Goal: Task Accomplishment & Management: Manage account settings

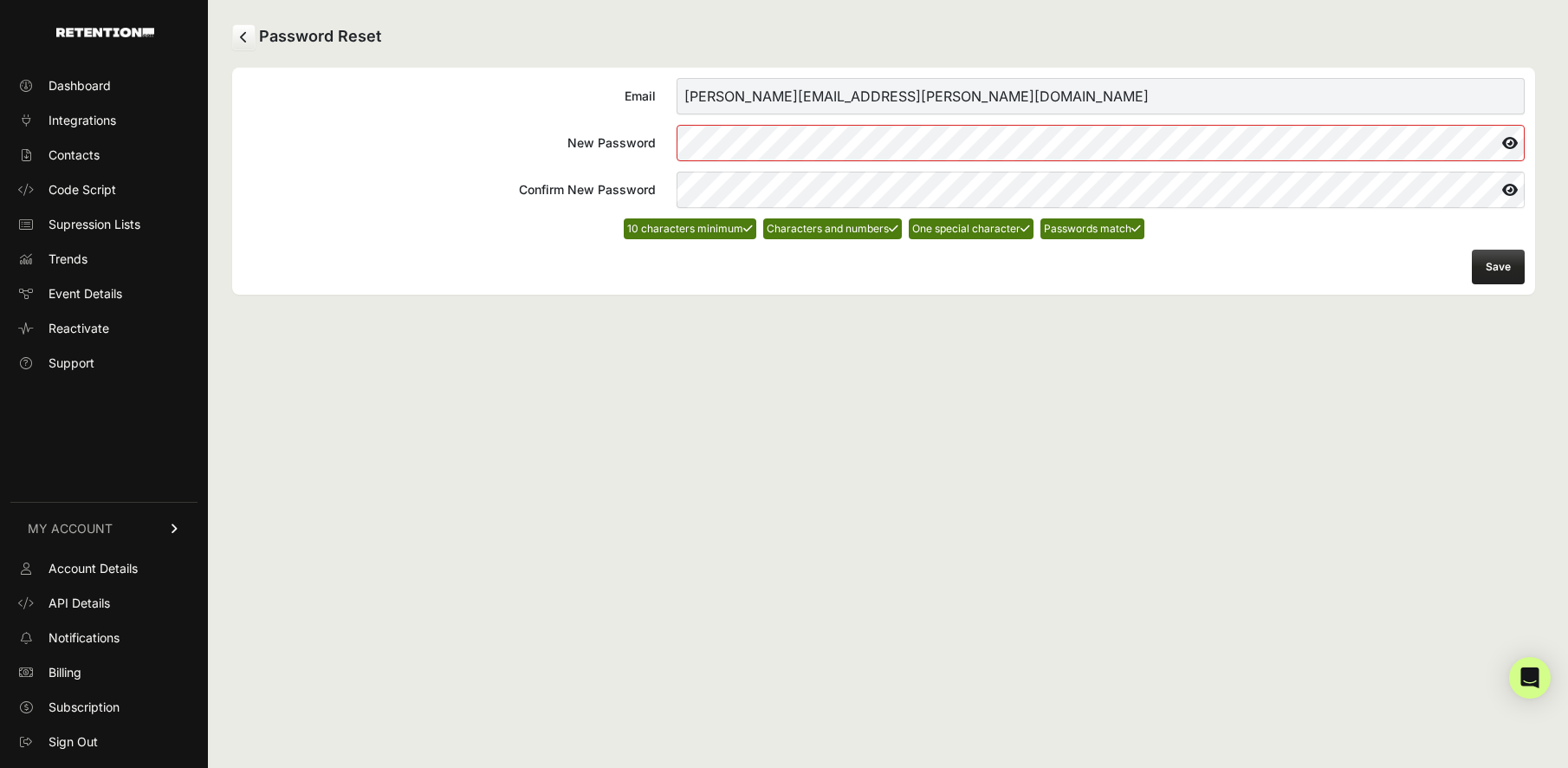
click at [1501, 264] on button "Save" at bounding box center [1498, 267] width 53 height 35
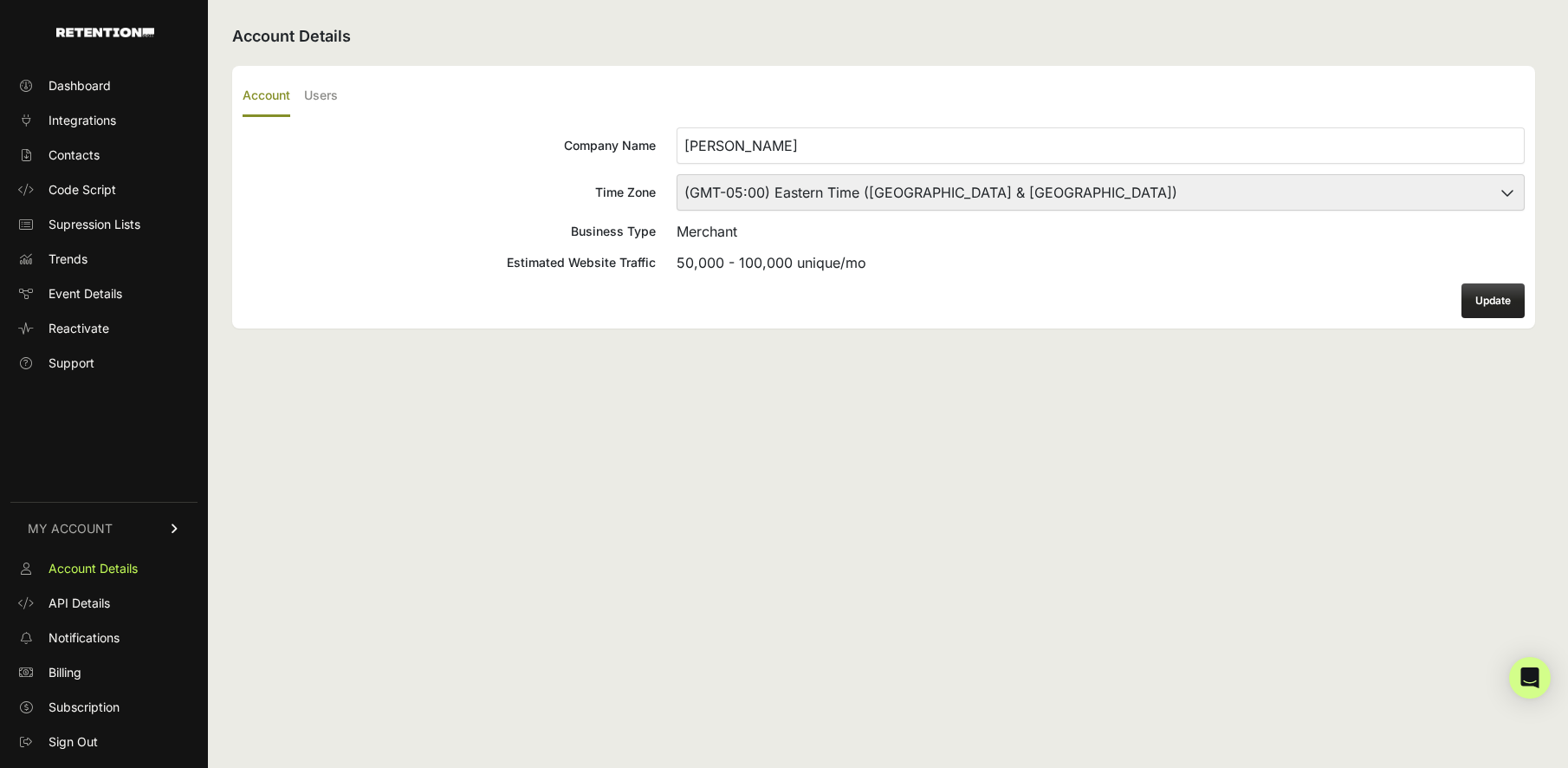
click at [1072, 191] on select "(GMT-10:00) [GEOGRAPHIC_DATA]/[GEOGRAPHIC_DATA] (GMT-10:00) [US_STATE] (GMT-09:…" at bounding box center [1100, 193] width 848 height 37
select select "Central Time ([GEOGRAPHIC_DATA] & [GEOGRAPHIC_DATA])"
click at [1489, 302] on button "Update" at bounding box center [1493, 301] width 63 height 35
click at [88, 87] on span "Dashboard" at bounding box center [79, 86] width 62 height 17
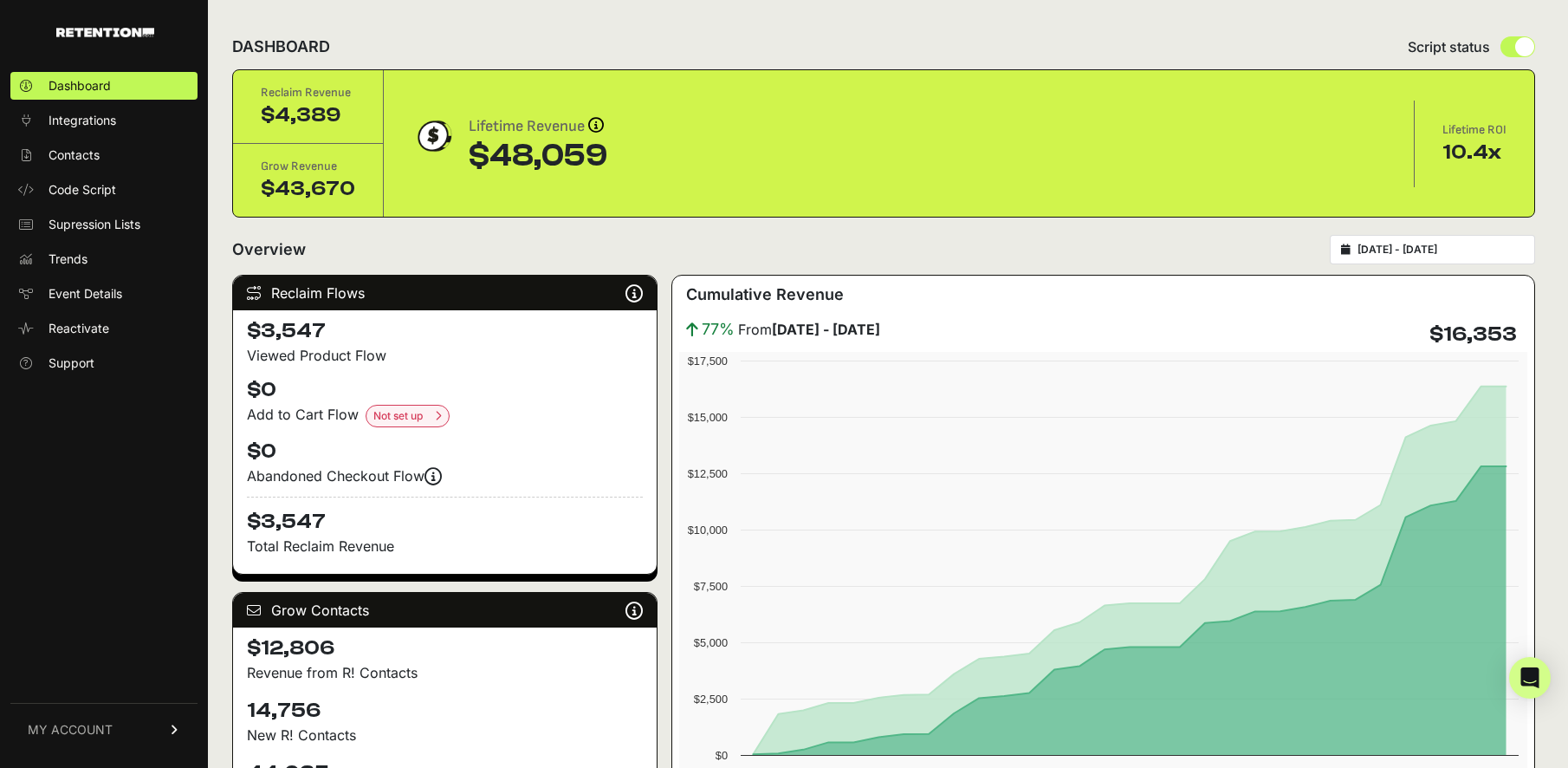
click at [1474, 255] on input "2025-07-13 - 2025-08-12" at bounding box center [1441, 250] width 167 height 14
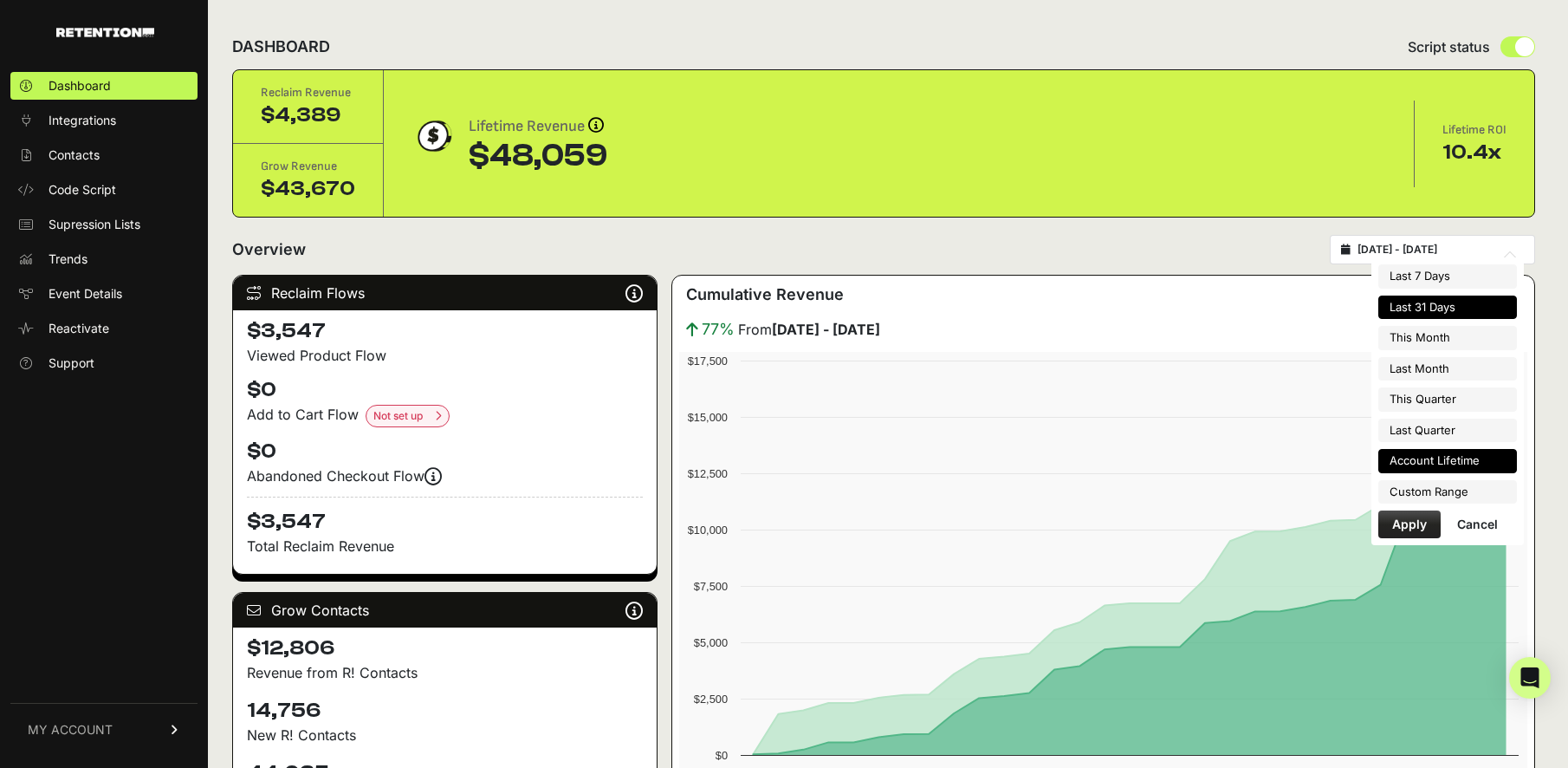
click at [1489, 466] on li "Account Lifetime" at bounding box center [1448, 461] width 139 height 24
type input "2025-03-18 - 2025-08-12"
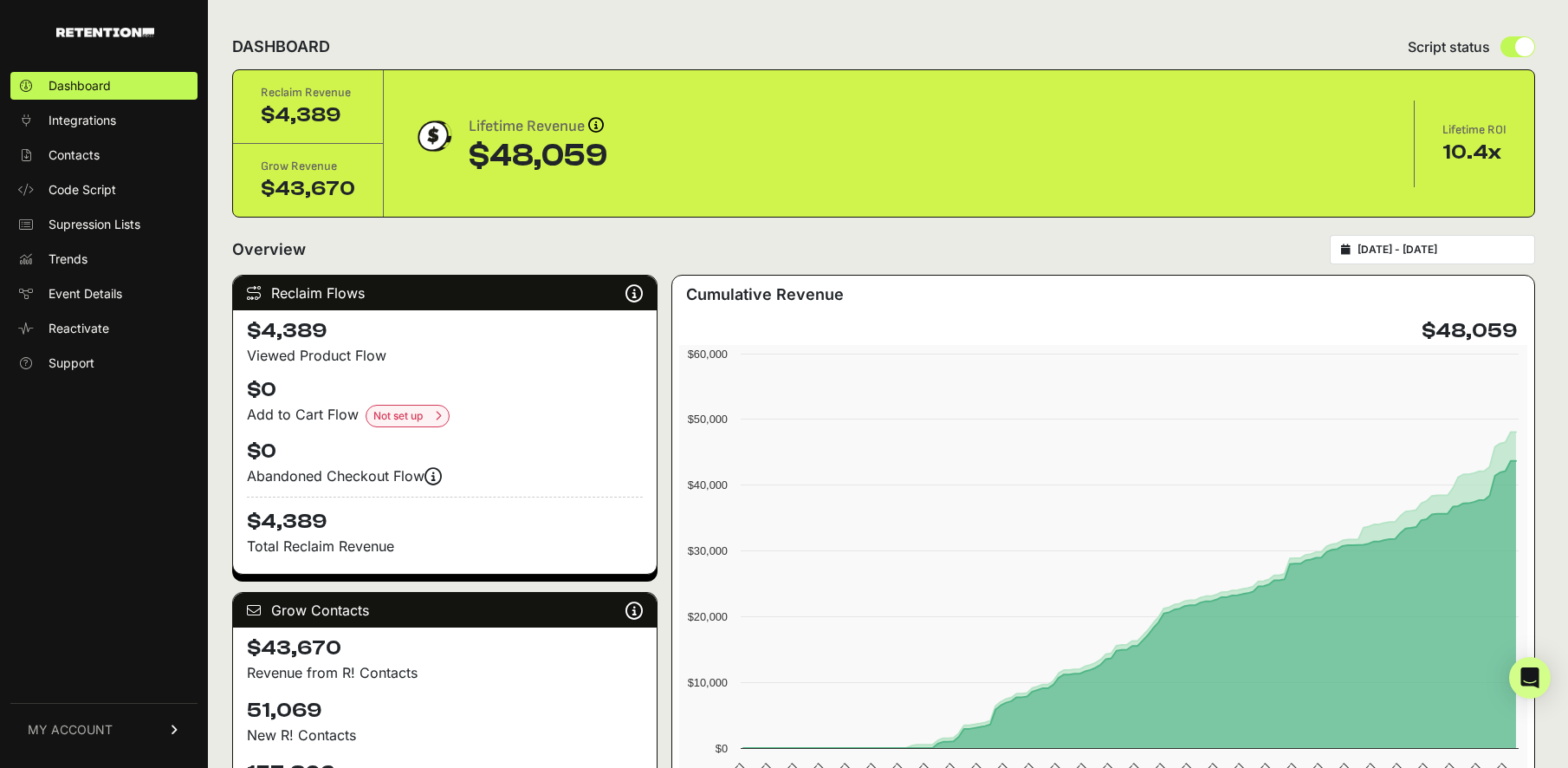
click at [1252, 249] on div "Overview 2025-03-18 - 2025-08-12" at bounding box center [883, 250] width 1303 height 30
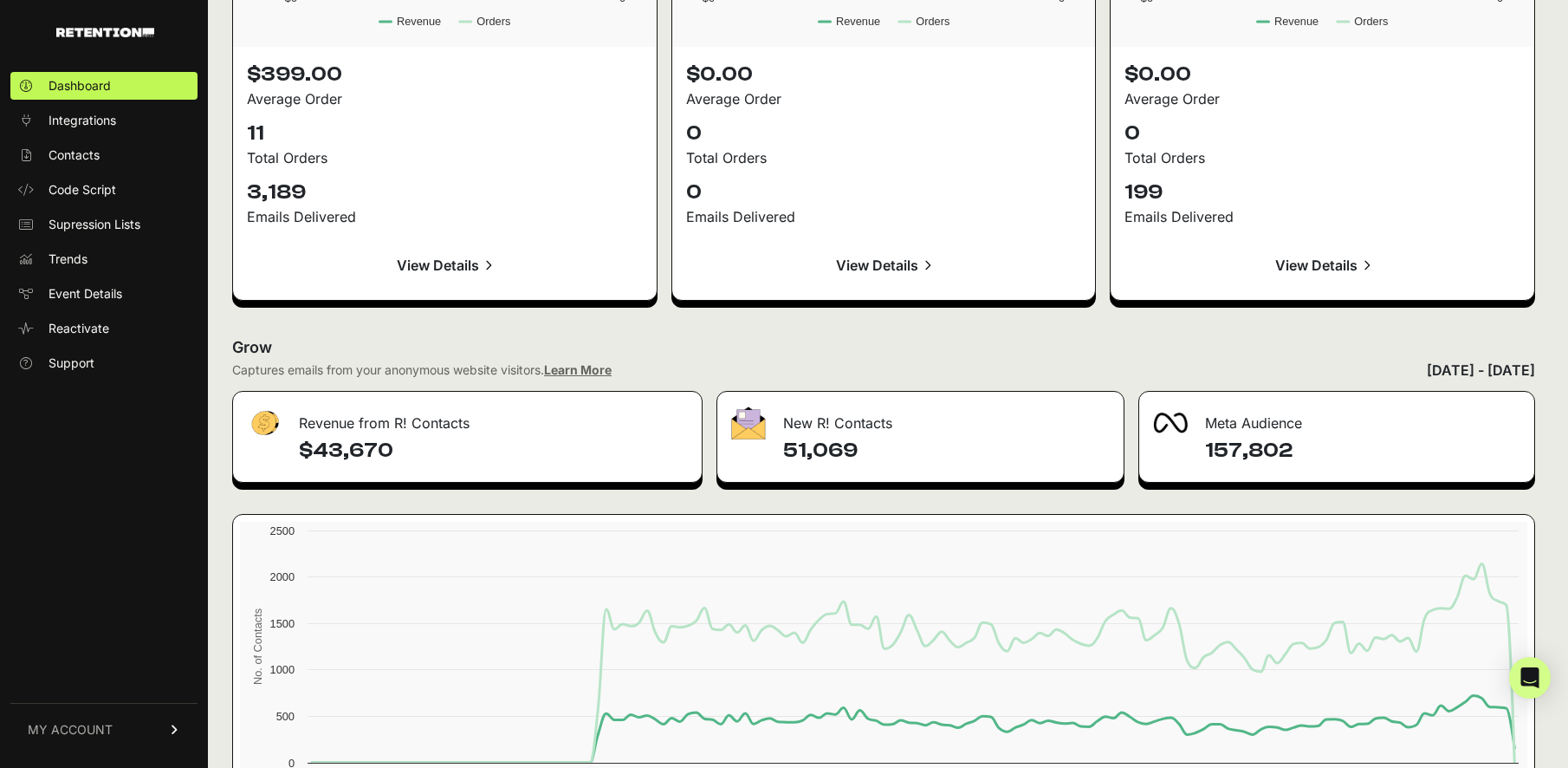
scroll to position [1926, 0]
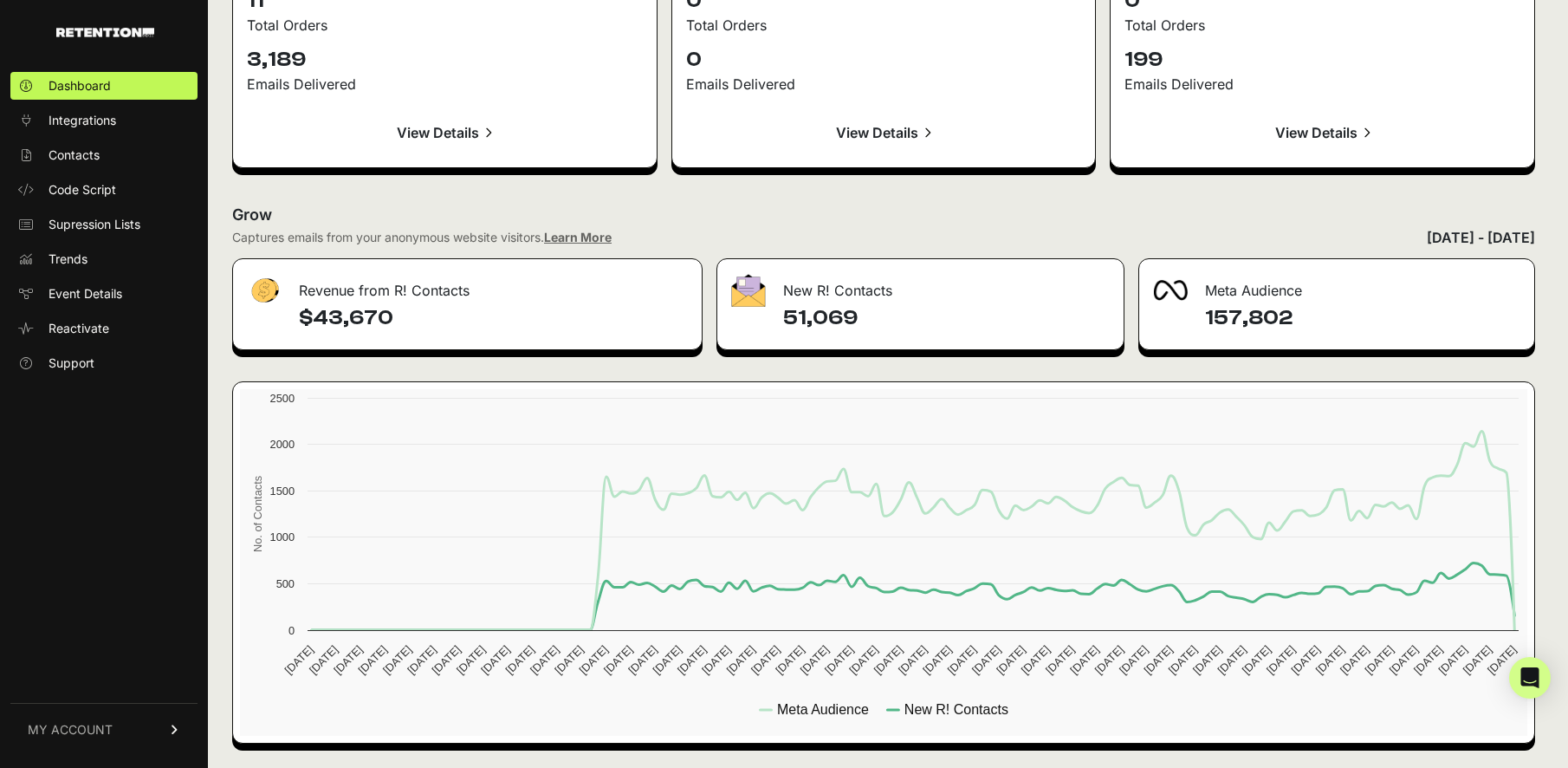
click at [1221, 223] on h2 "Grow" at bounding box center [883, 215] width 1303 height 24
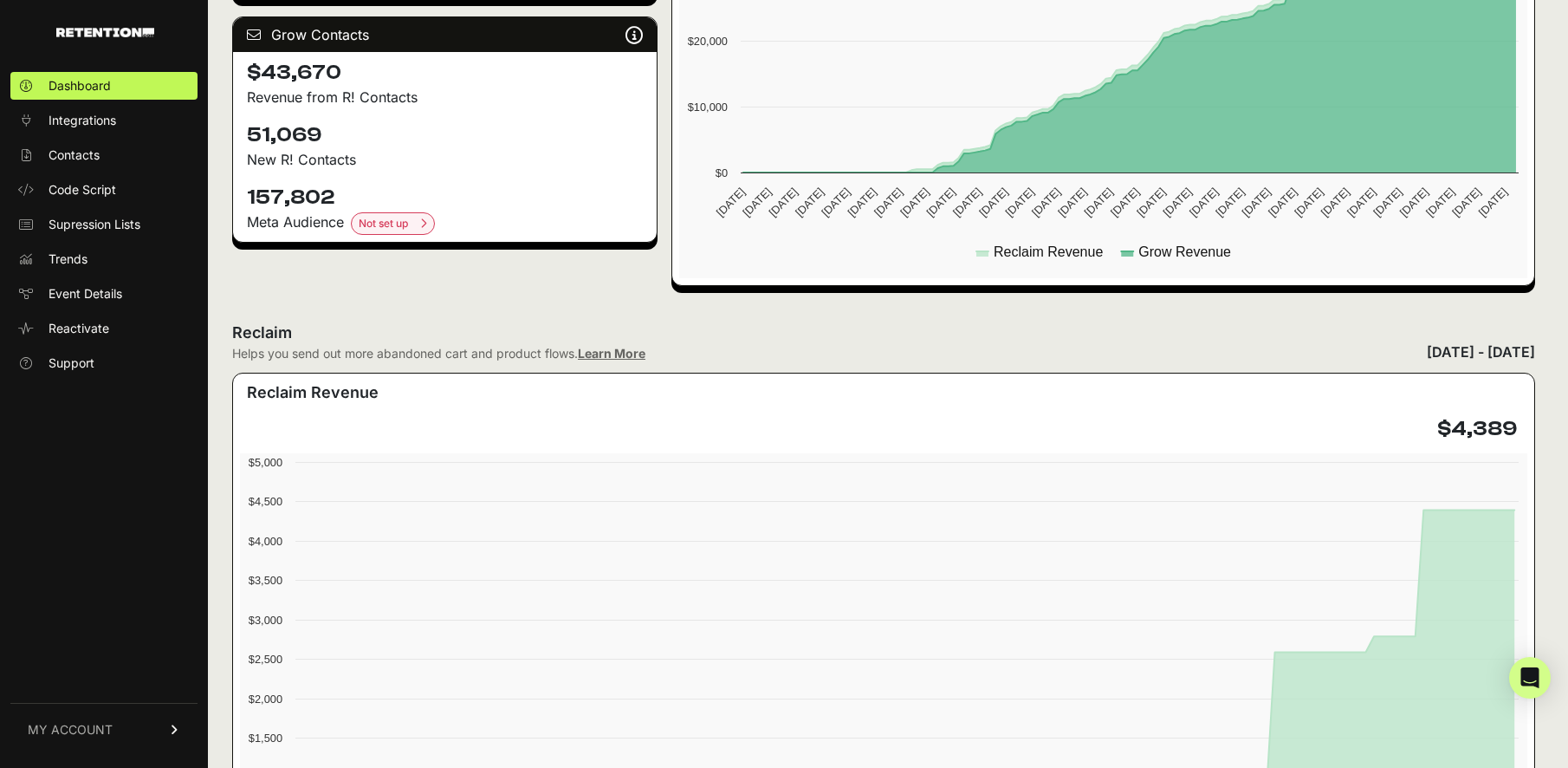
scroll to position [0, 0]
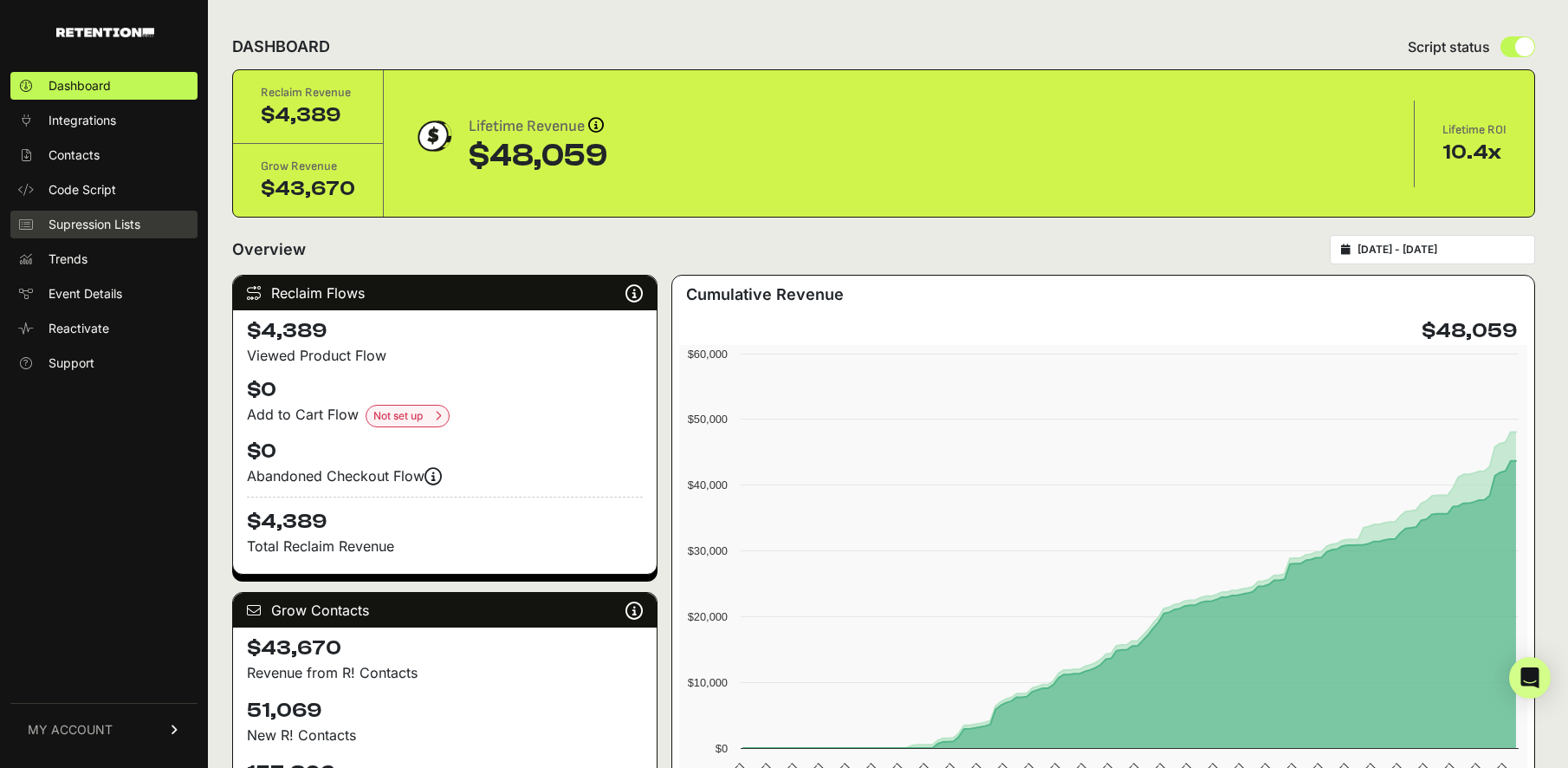
click at [79, 225] on span "Supression Lists" at bounding box center [94, 224] width 92 height 17
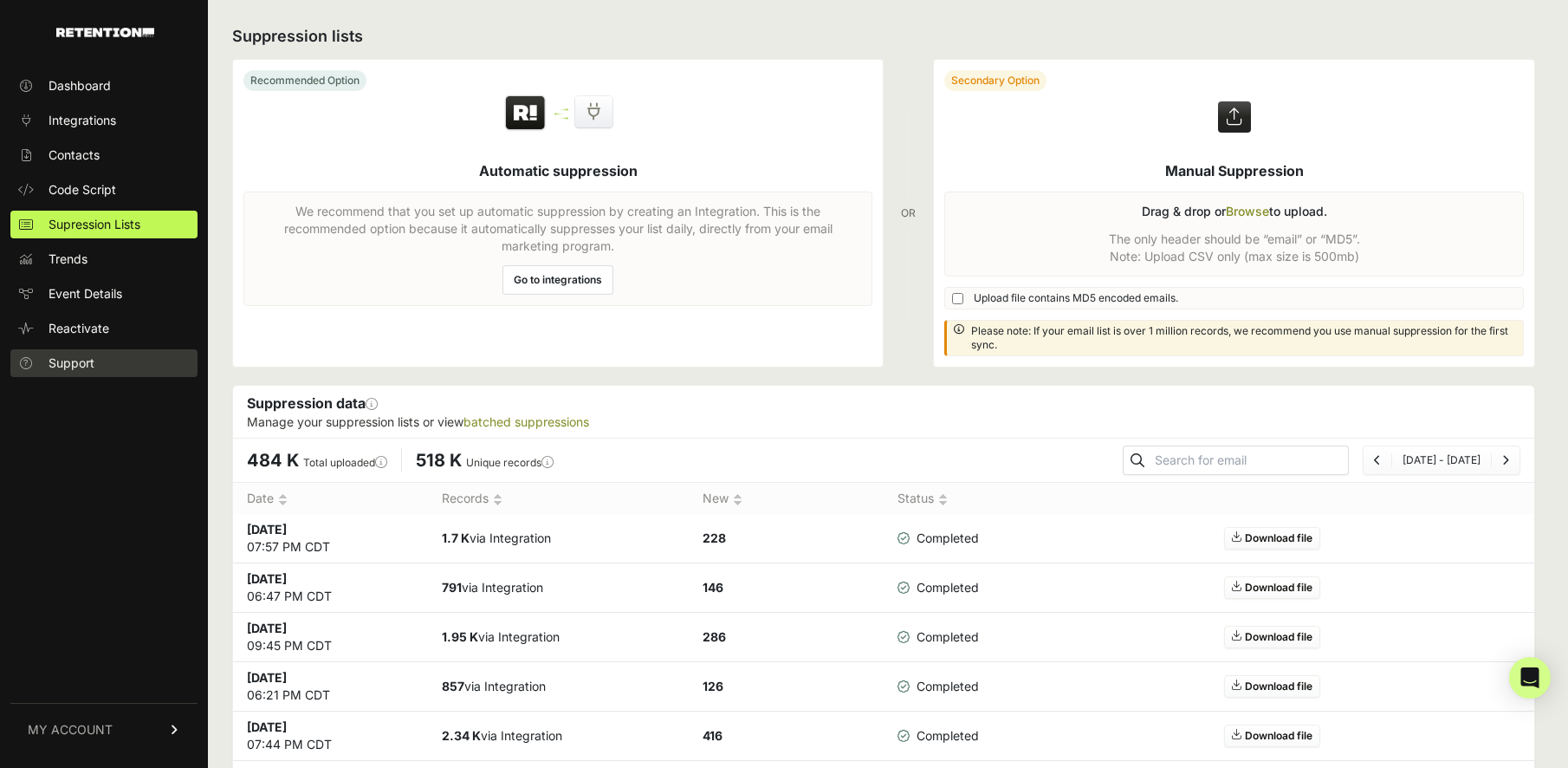
click at [92, 359] on span "Support" at bounding box center [72, 363] width 46 height 17
